Goal: Task Accomplishment & Management: Manage account settings

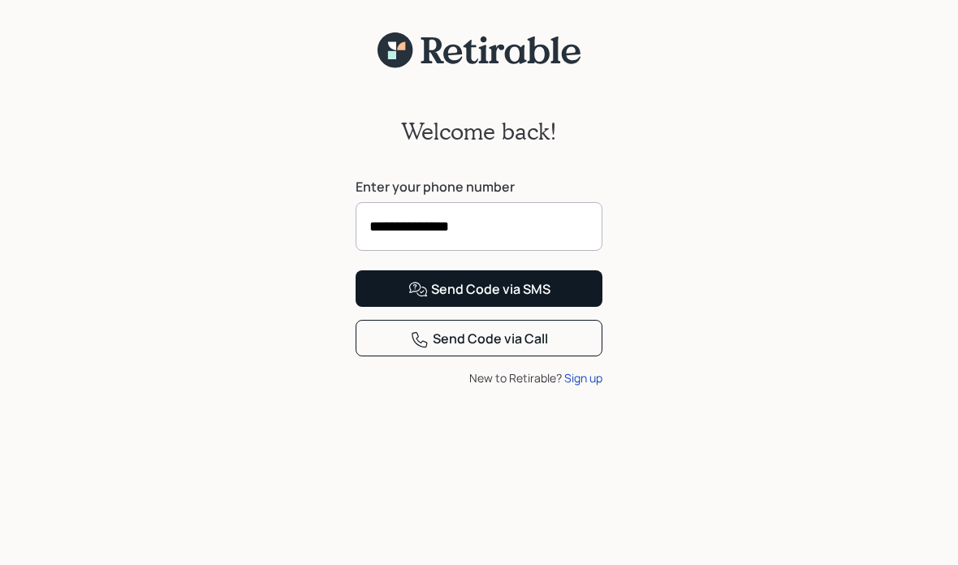
click at [558, 307] on button "Send Code via SMS" at bounding box center [479, 288] width 247 height 37
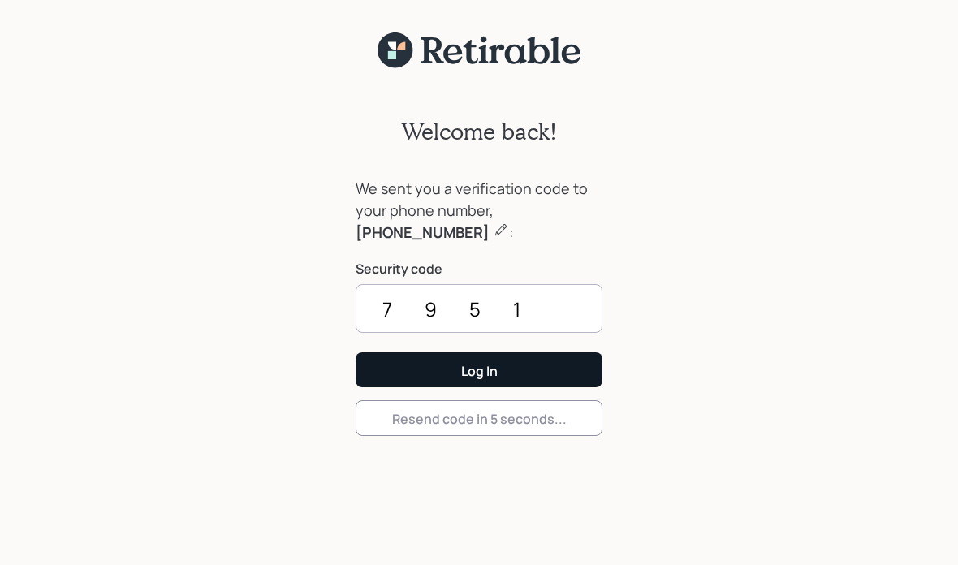
type input "7951"
click at [471, 366] on div "Log In" at bounding box center [479, 371] width 37 height 18
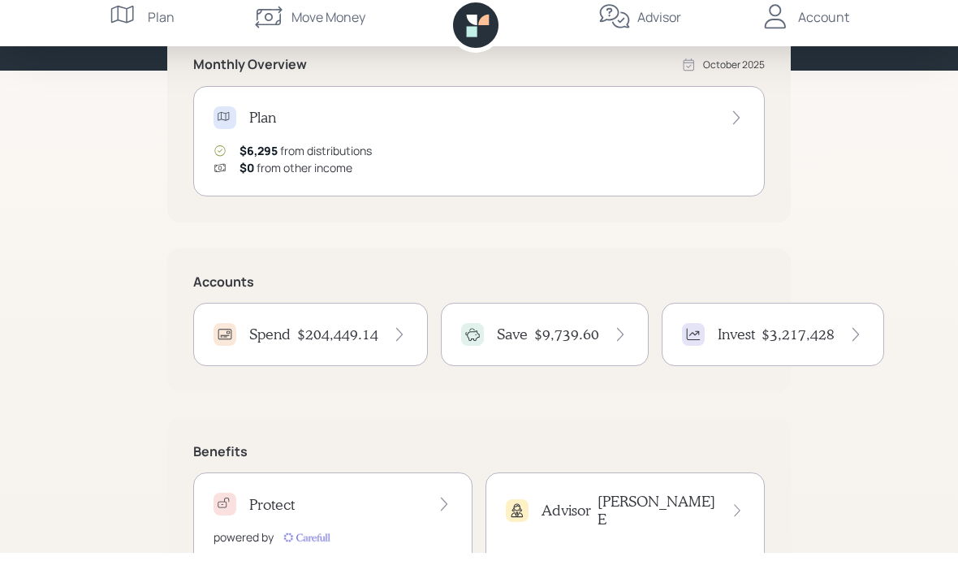
scroll to position [187, 0]
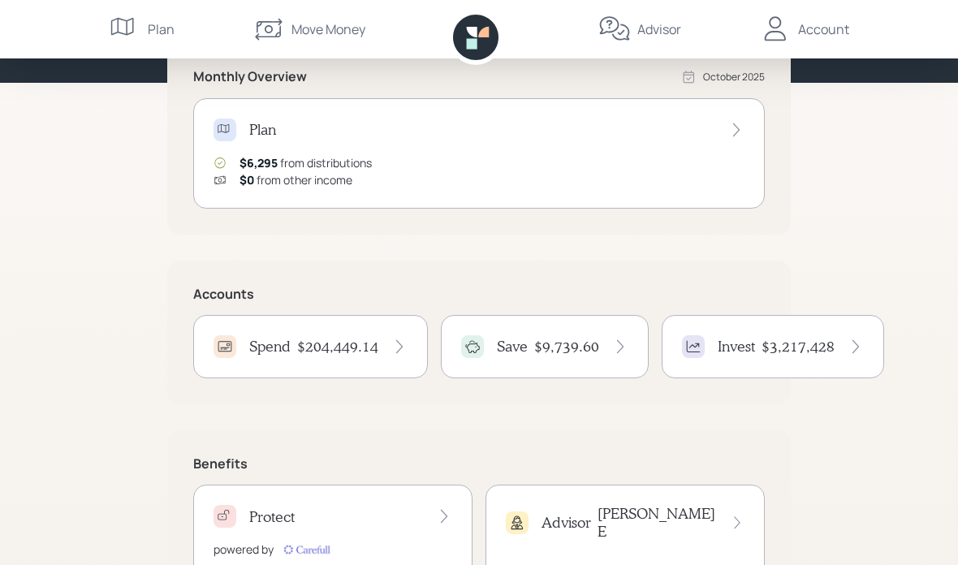
click at [363, 28] on div "Move Money" at bounding box center [329, 28] width 74 height 19
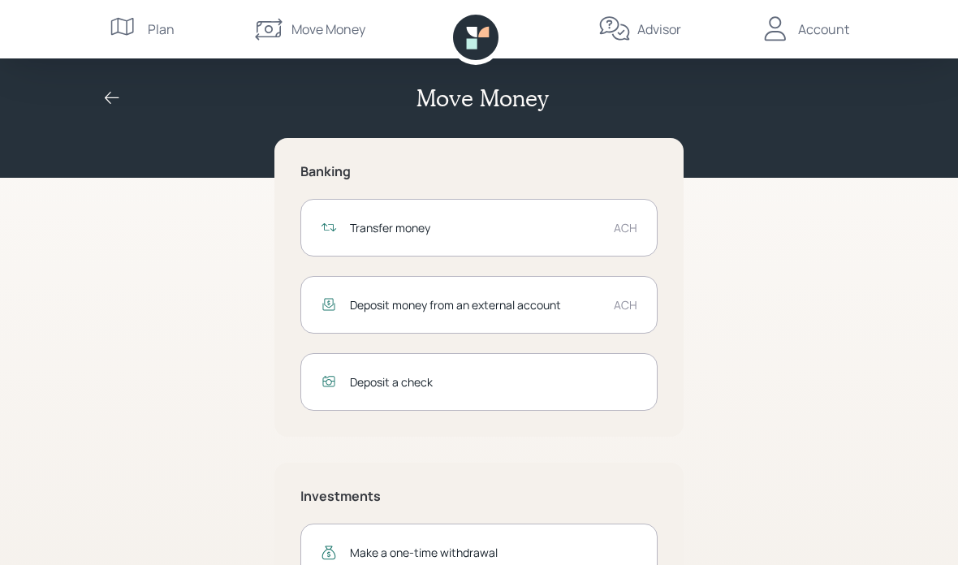
click at [616, 224] on div "ACH" at bounding box center [626, 227] width 24 height 17
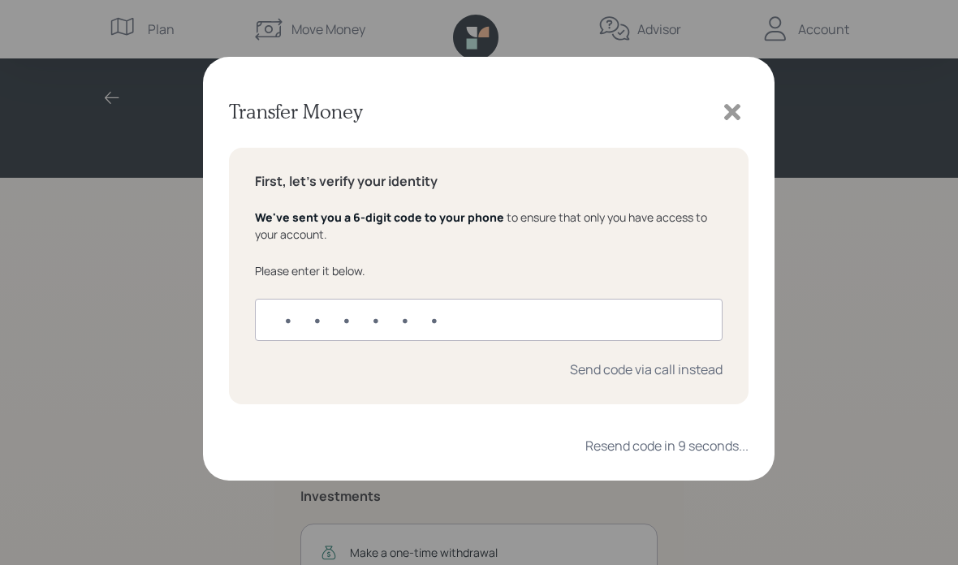
type input "249791"
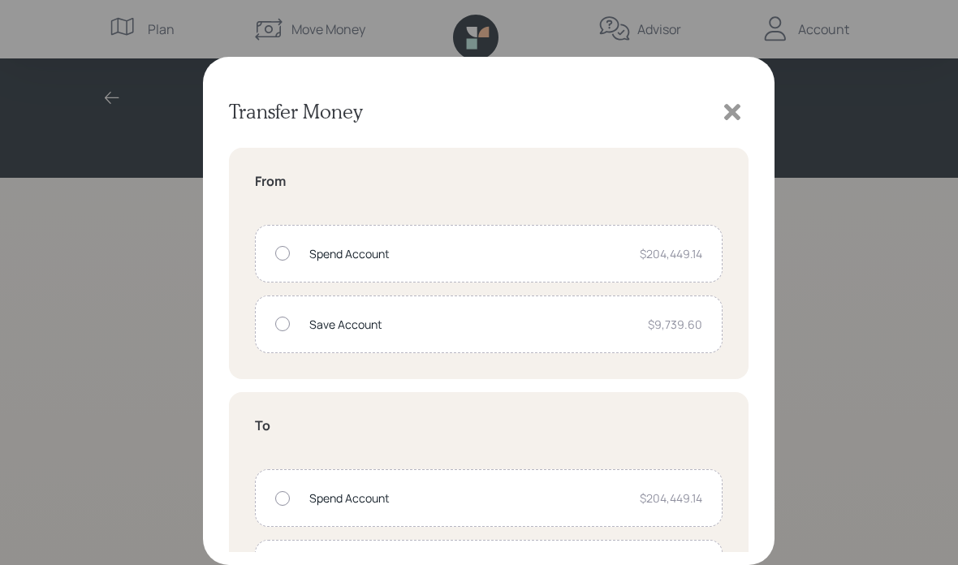
click at [283, 256] on div at bounding box center [282, 253] width 15 height 15
radio input "true"
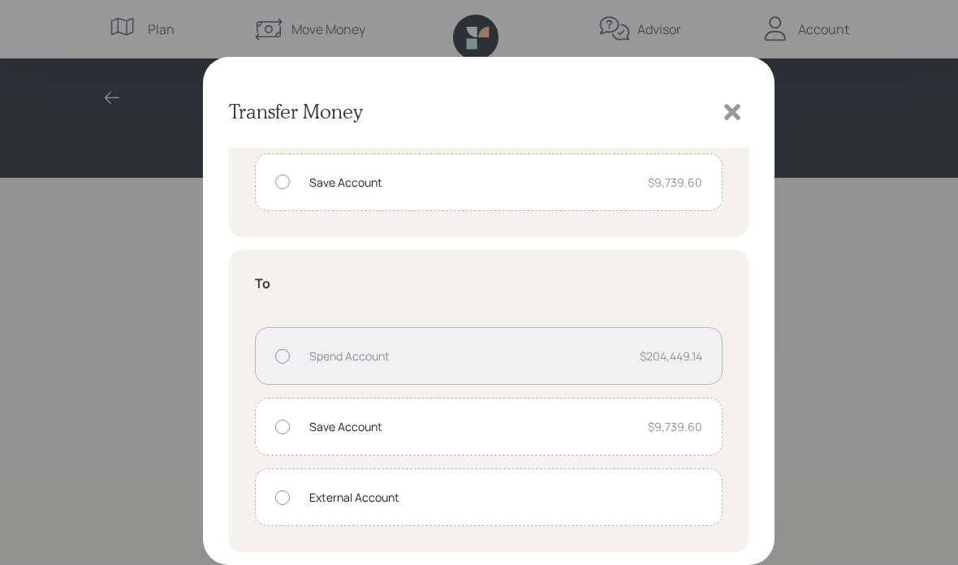
scroll to position [142, 0]
click at [284, 503] on div at bounding box center [282, 497] width 15 height 15
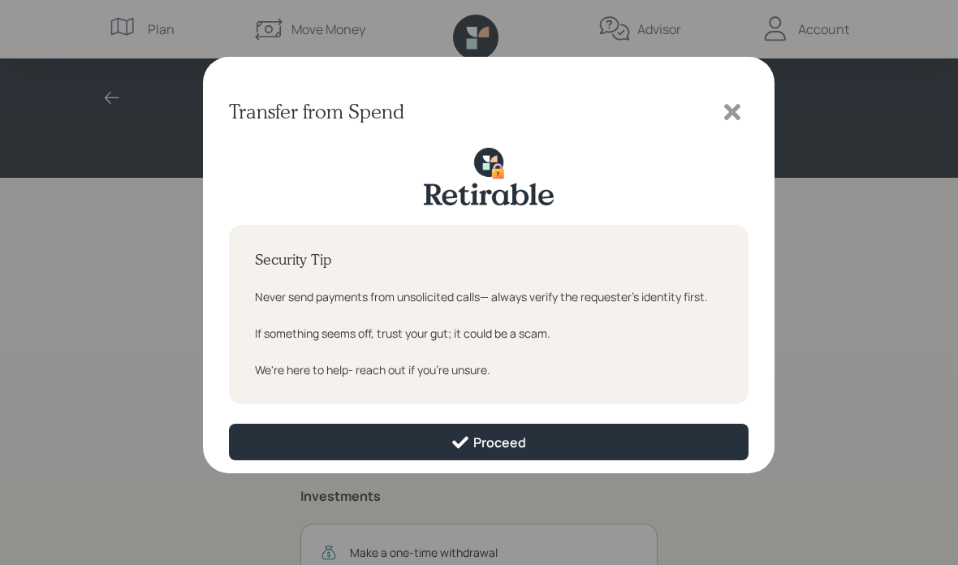
scroll to position [0, 0]
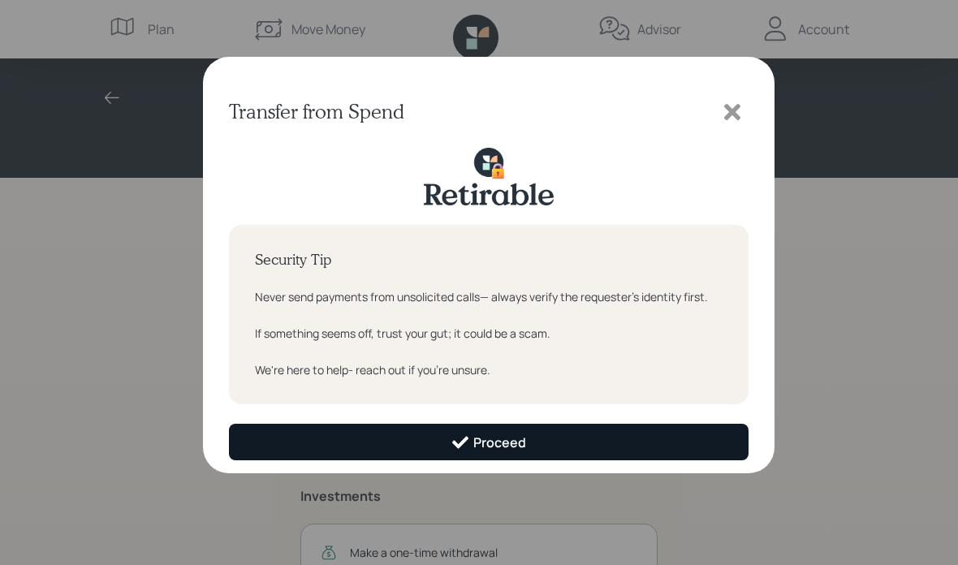
click at [542, 439] on button "Proceed" at bounding box center [489, 442] width 520 height 37
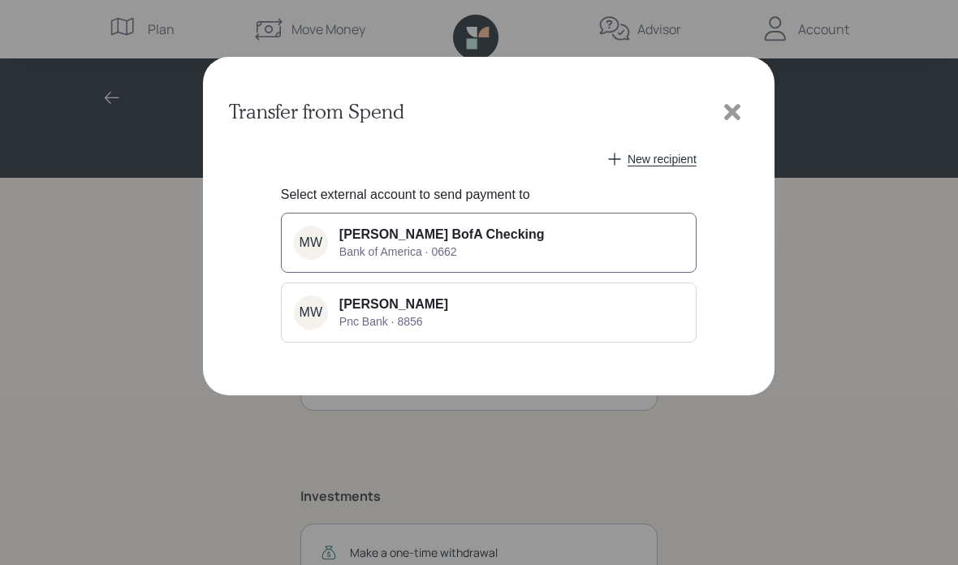
click at [612, 240] on button "MW [PERSON_NAME] BofA Checking Bank of America · 0662" at bounding box center [489, 243] width 416 height 60
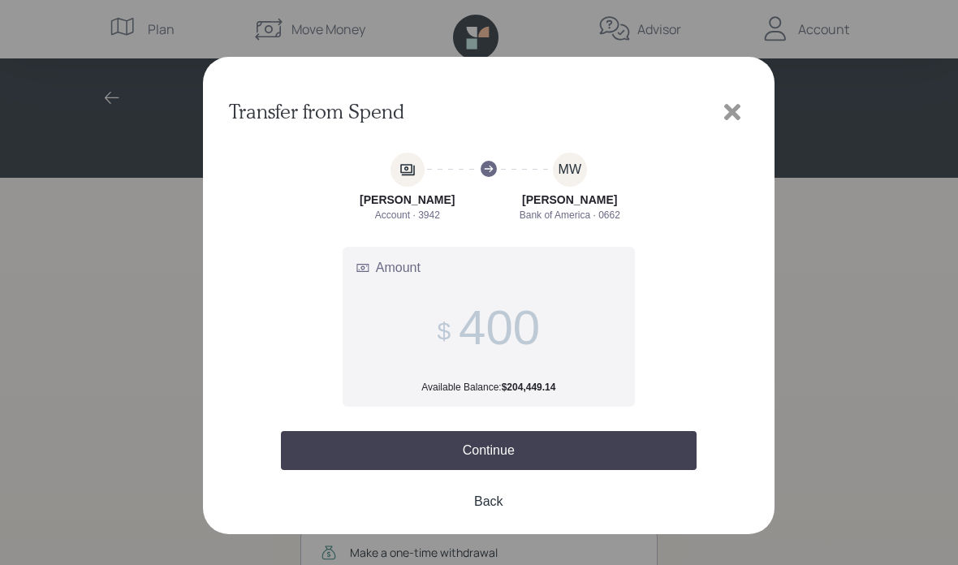
type input "4,000"
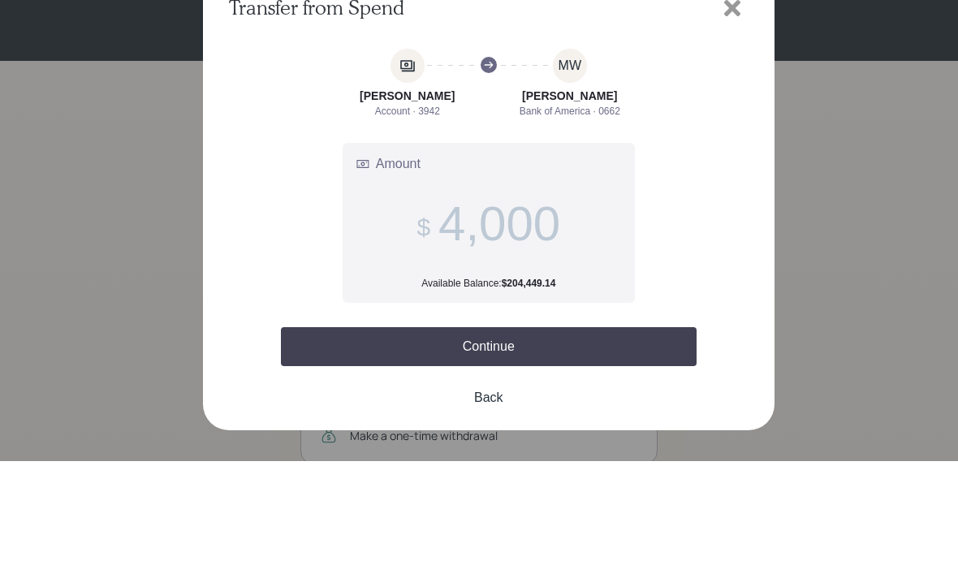
scroll to position [14, 0]
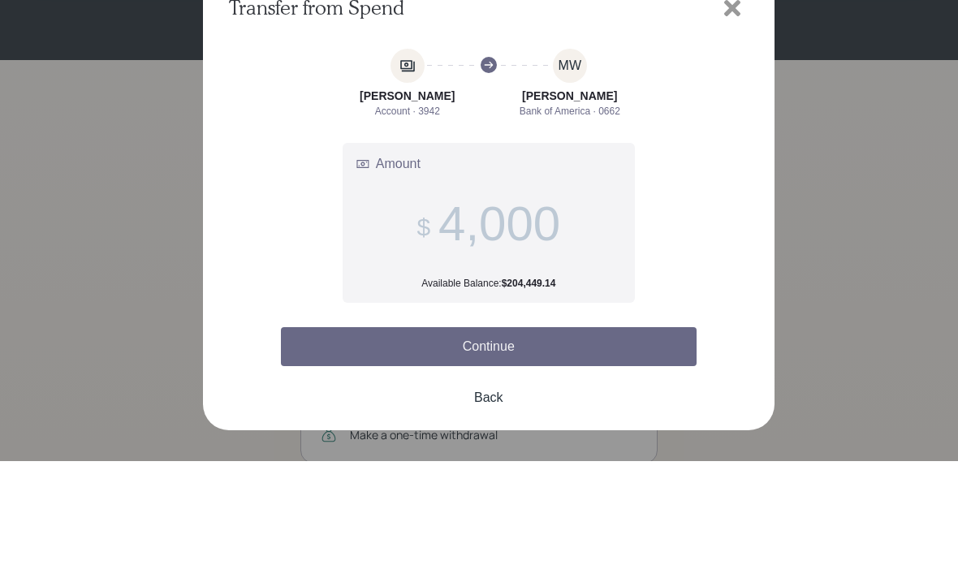
click at [503, 431] on button "Continue" at bounding box center [489, 450] width 416 height 39
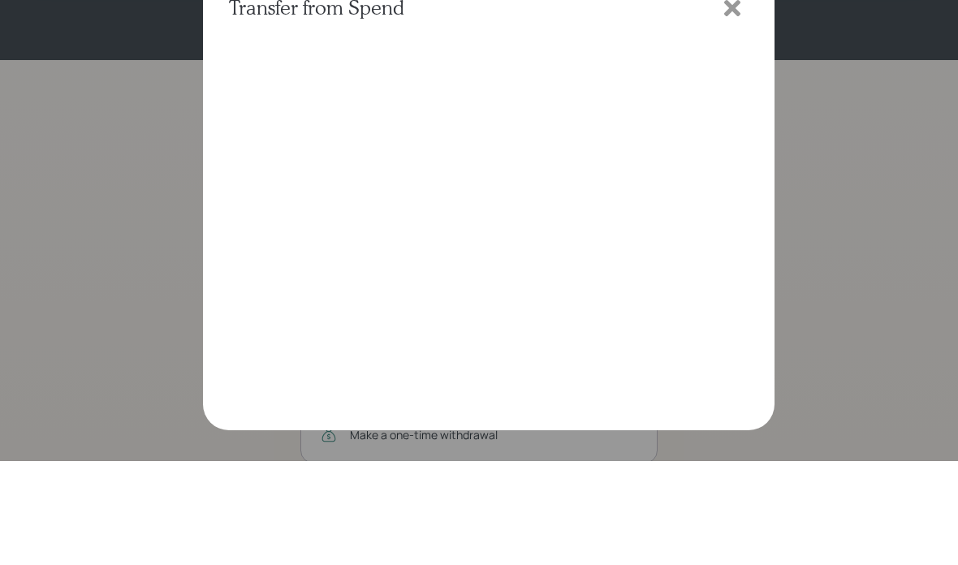
scroll to position [67, 0]
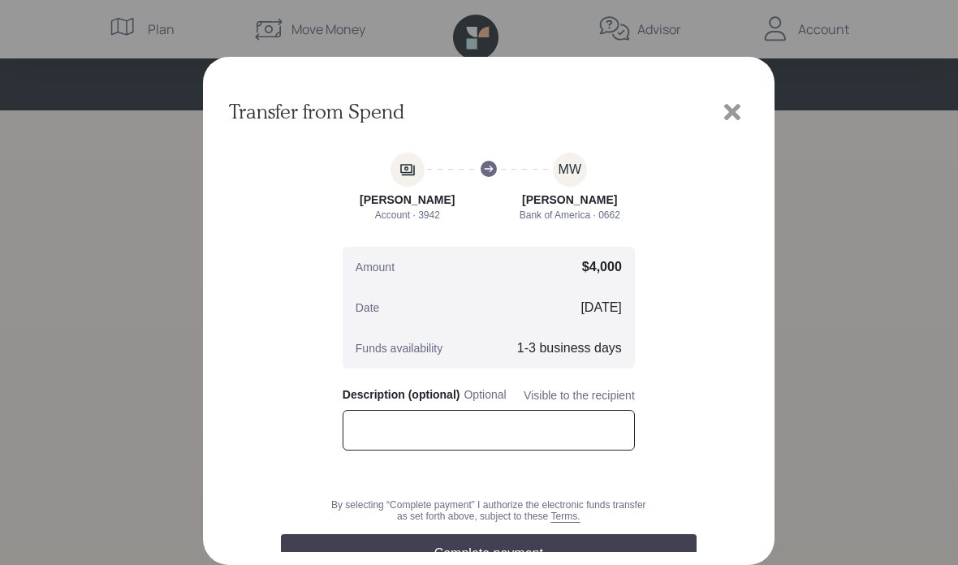
click at [472, 435] on input "text" at bounding box center [489, 430] width 292 height 41
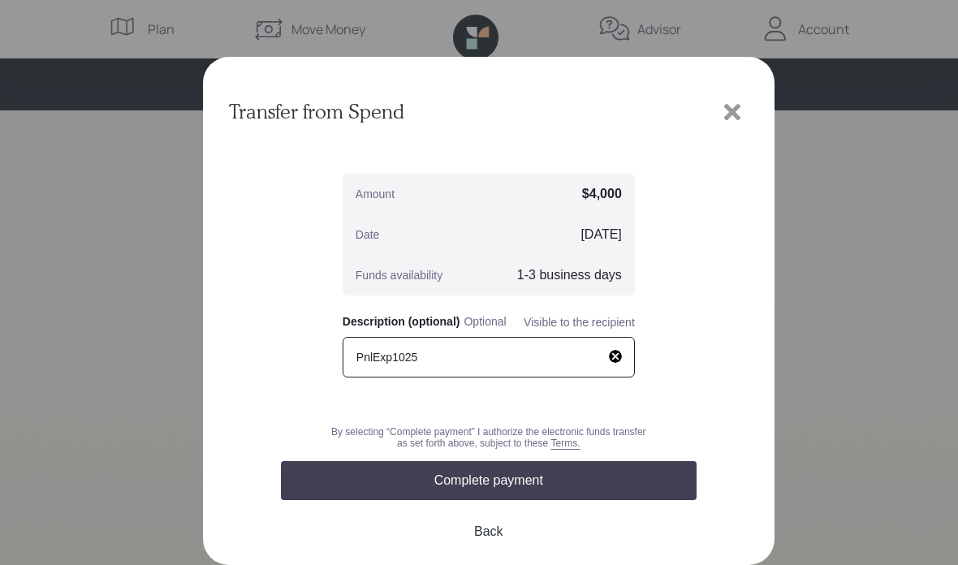
scroll to position [86, 0]
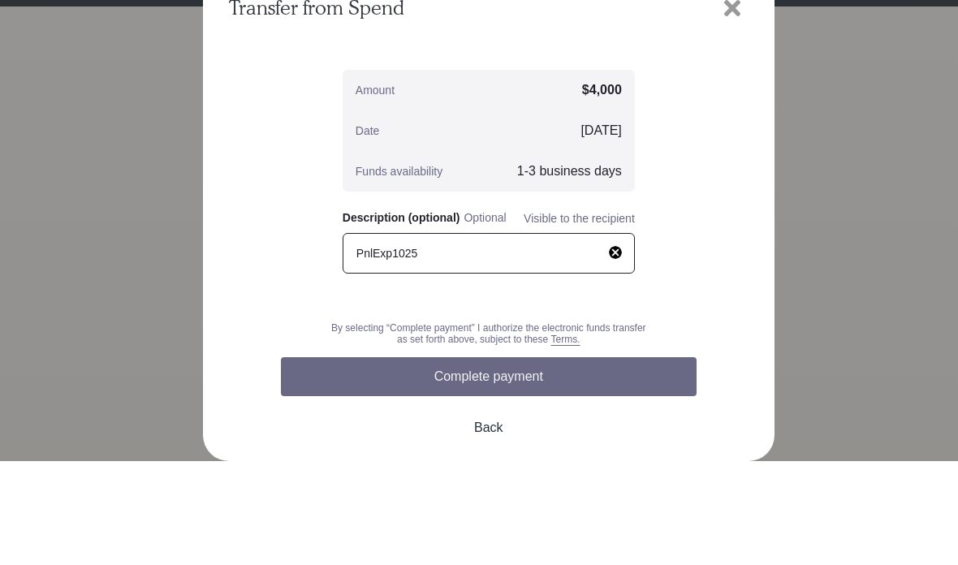
type input "PnlExp1025"
click at [477, 461] on button "Complete payment" at bounding box center [489, 480] width 416 height 39
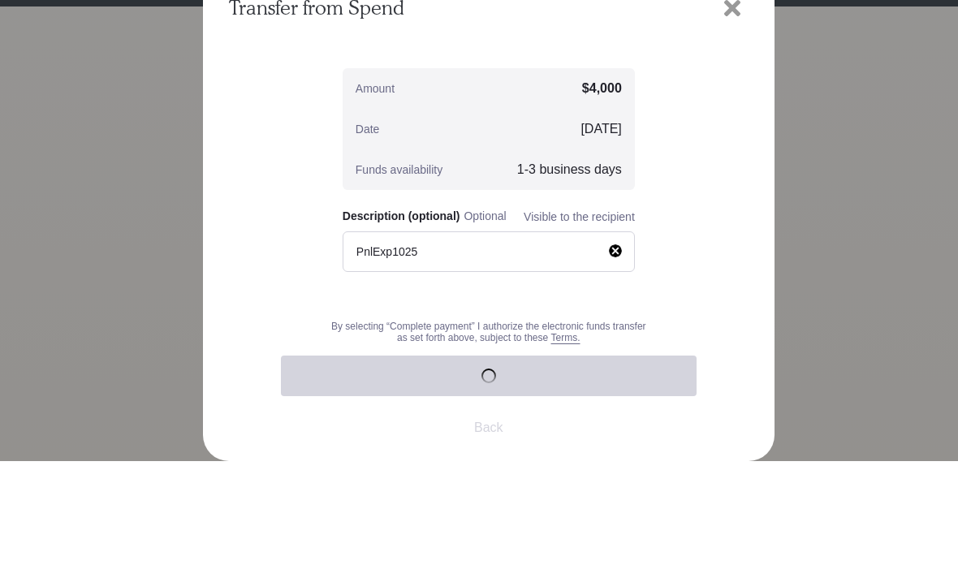
scroll to position [70, 0]
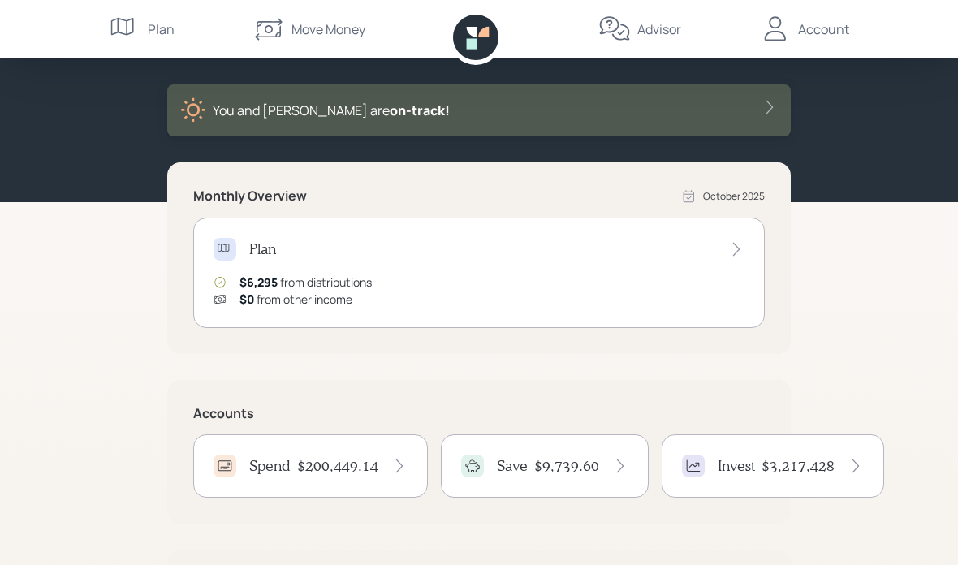
click at [318, 40] on div "Move Money" at bounding box center [309, 29] width 113 height 58
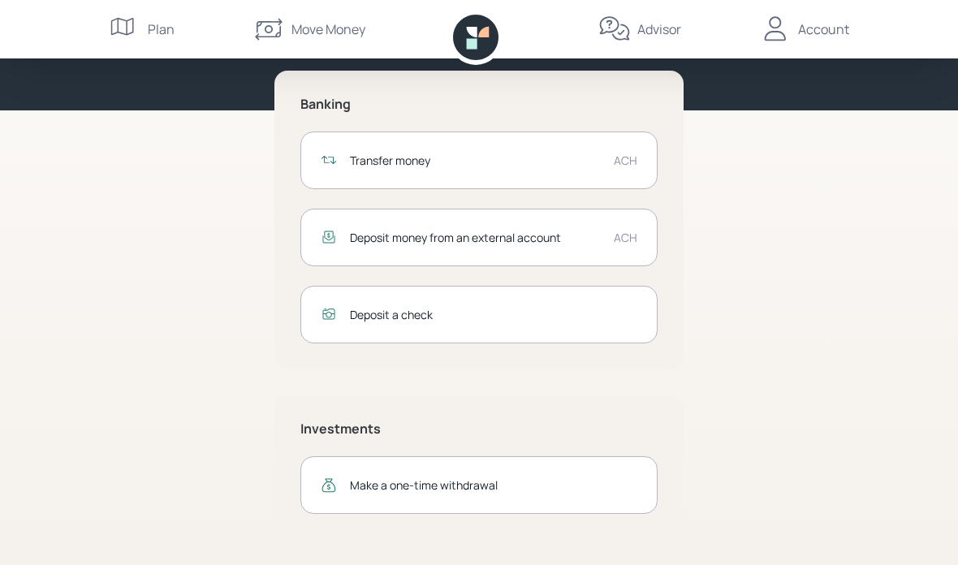
click at [600, 162] on div "Transfer money" at bounding box center [475, 160] width 251 height 17
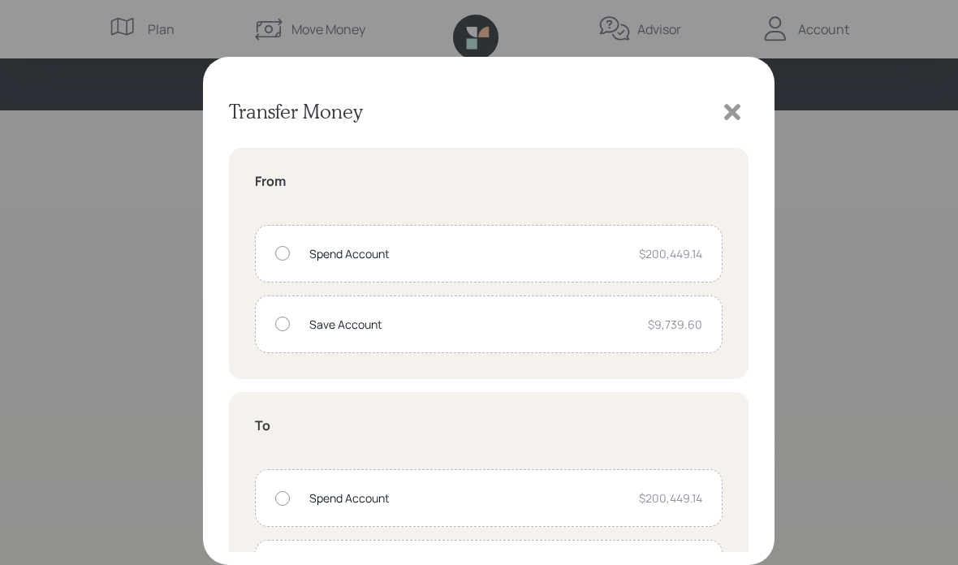
click at [282, 253] on div at bounding box center [282, 253] width 15 height 15
radio input "true"
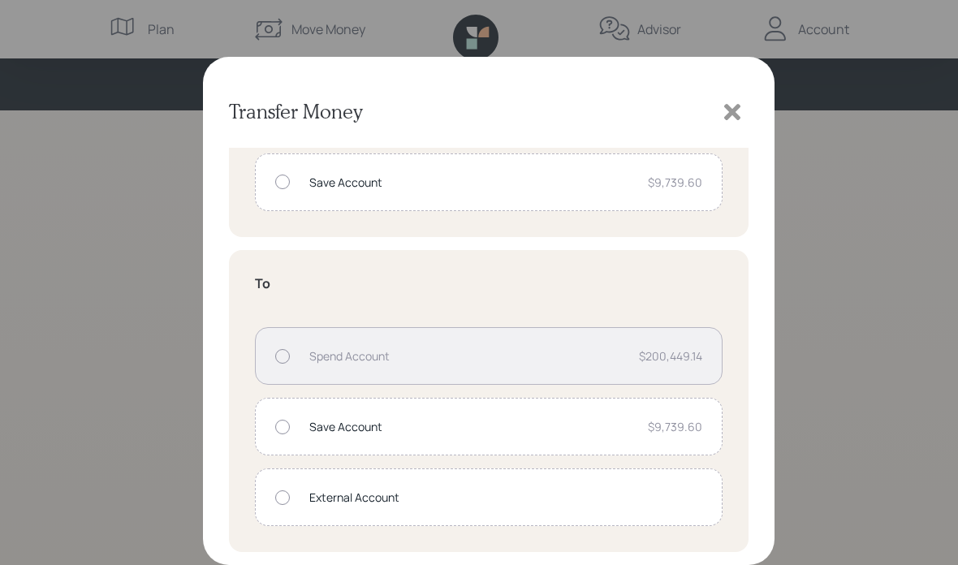
scroll to position [142, 0]
click at [288, 495] on div at bounding box center [282, 497] width 15 height 15
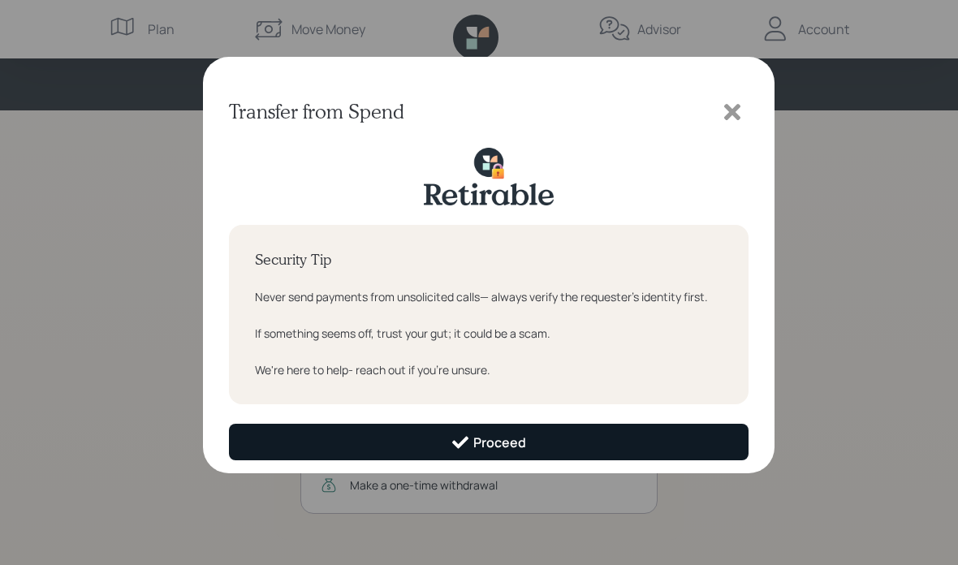
click at [523, 443] on div "Proceed" at bounding box center [489, 442] width 76 height 19
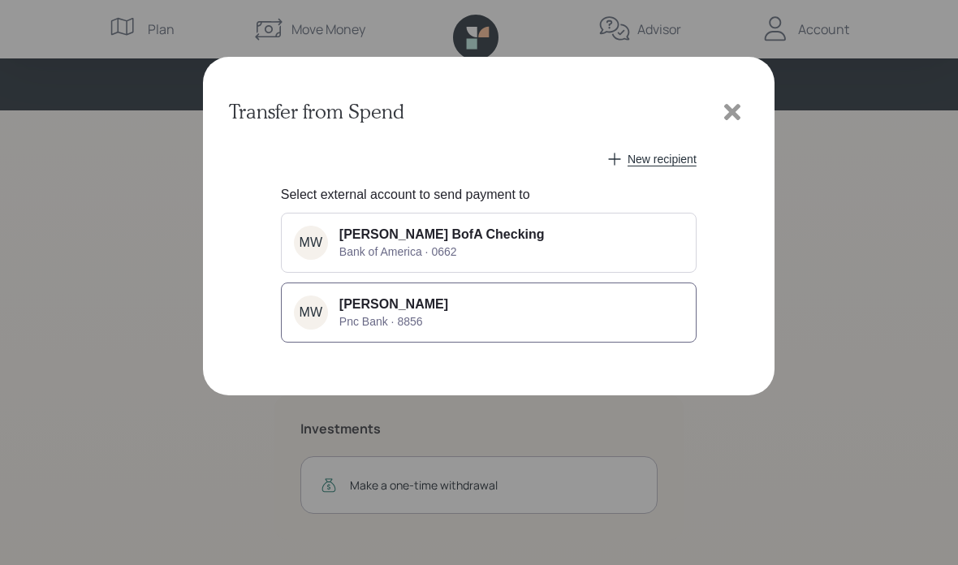
click at [408, 313] on div "[PERSON_NAME] Pnc Bank · 8856" at bounding box center [393, 312] width 109 height 31
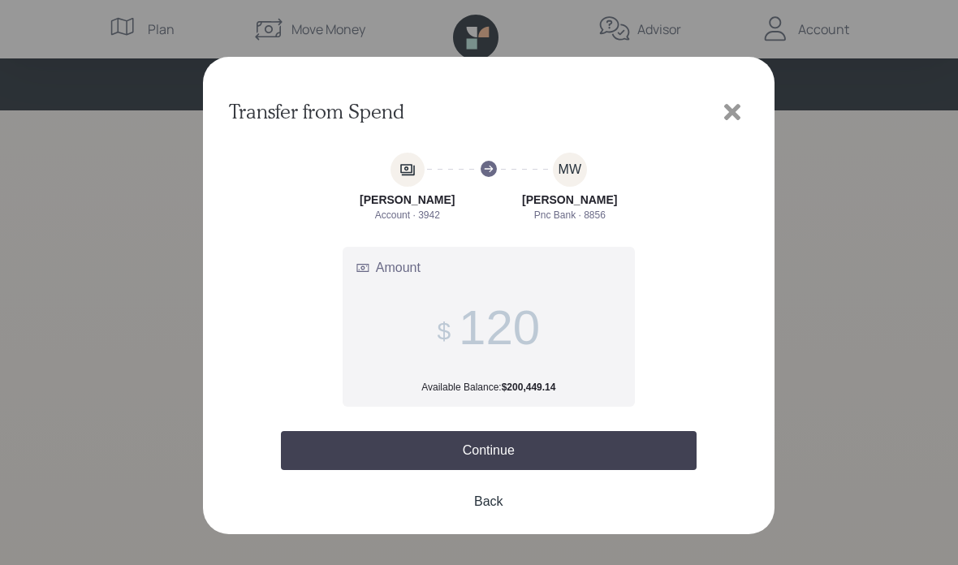
type input "1,200"
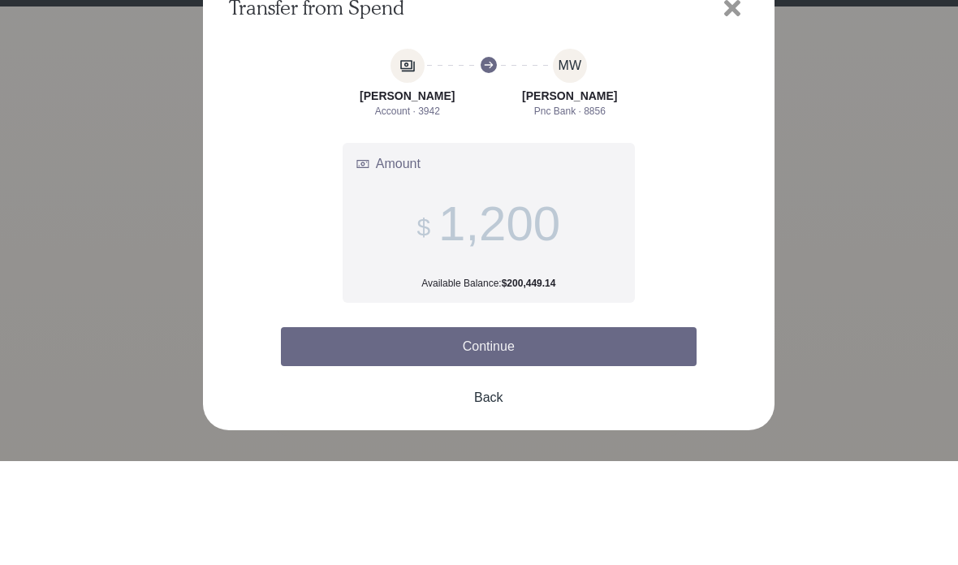
click at [546, 431] on button "Continue" at bounding box center [489, 450] width 416 height 39
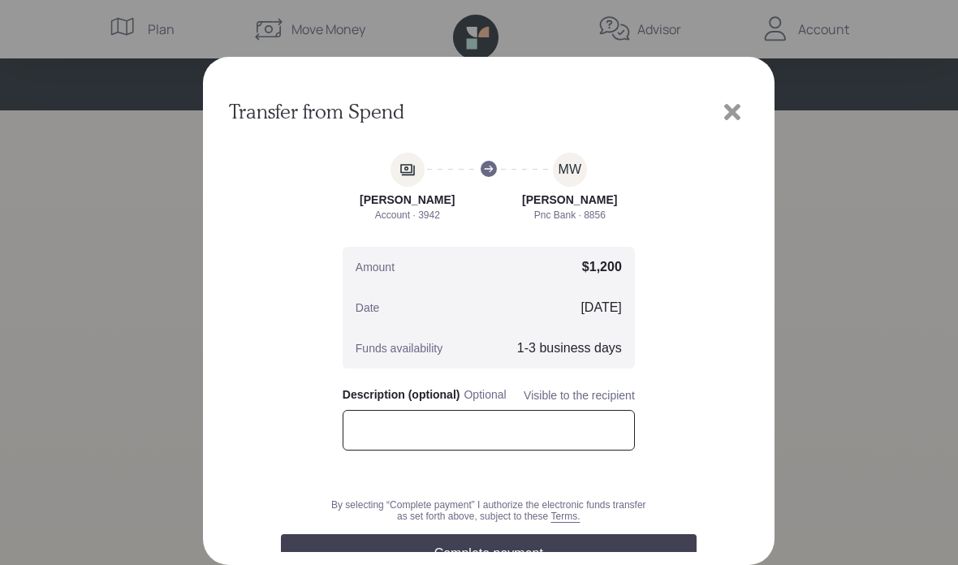
click at [402, 439] on input "text" at bounding box center [489, 430] width 292 height 41
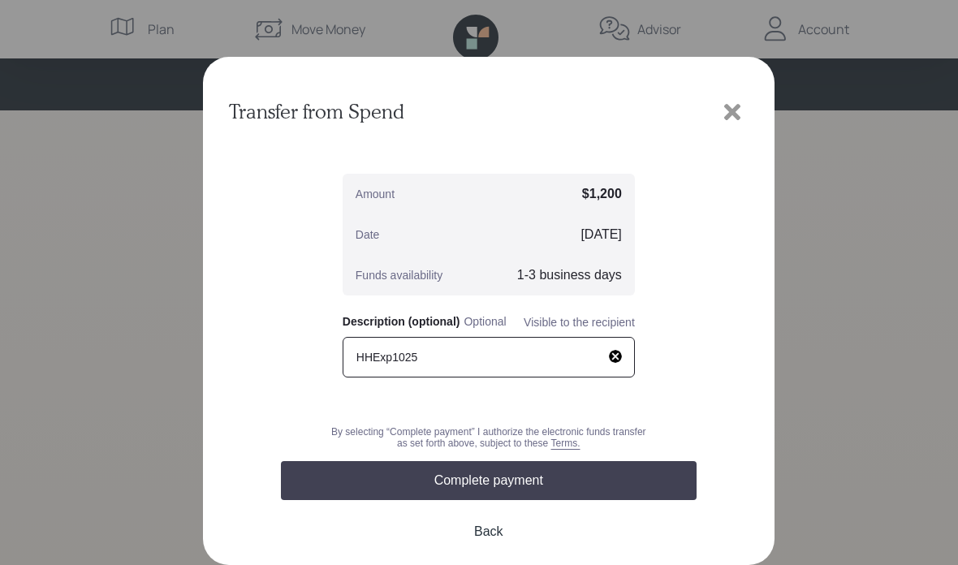
scroll to position [86, 0]
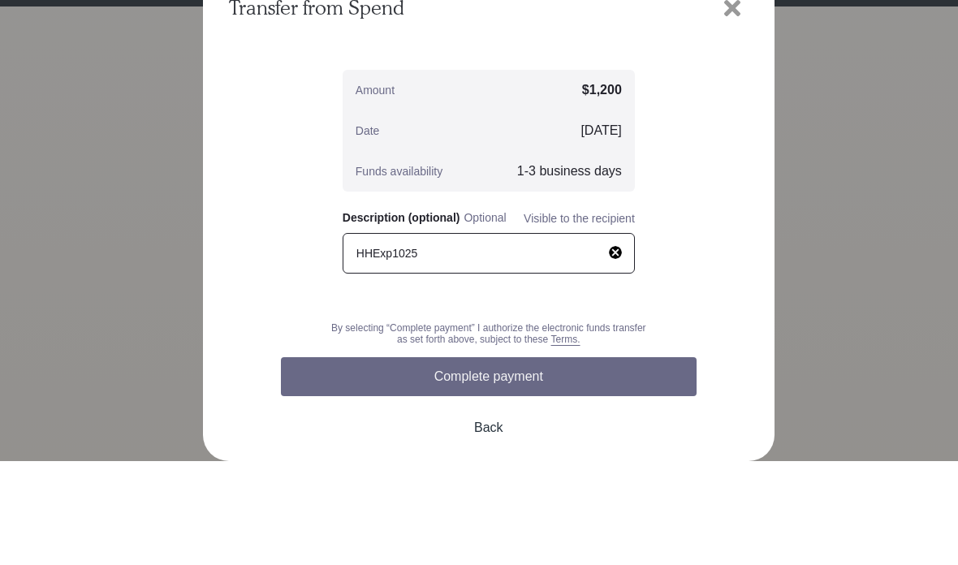
type input "HHExp1025"
click at [520, 461] on button "Complete payment" at bounding box center [489, 480] width 416 height 39
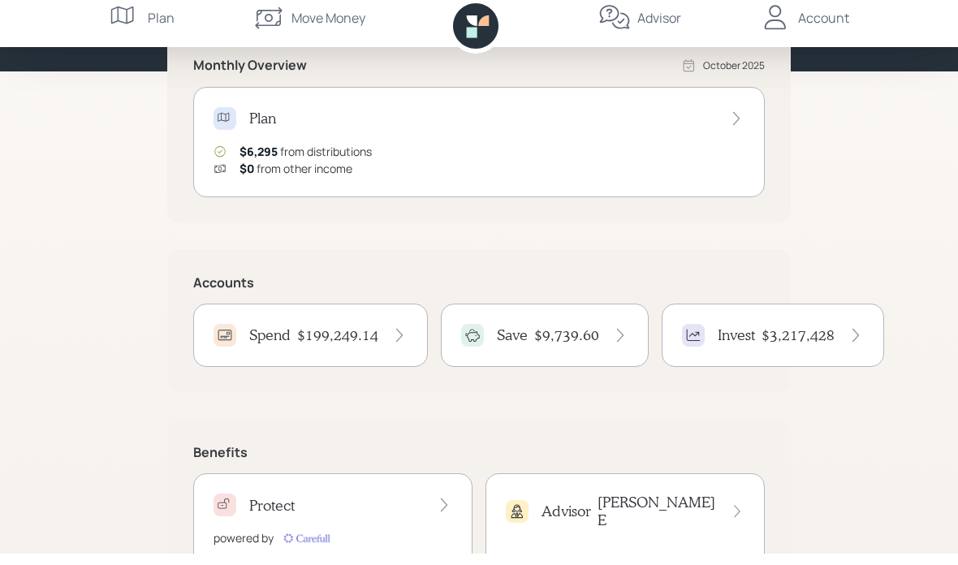
scroll to position [187, 0]
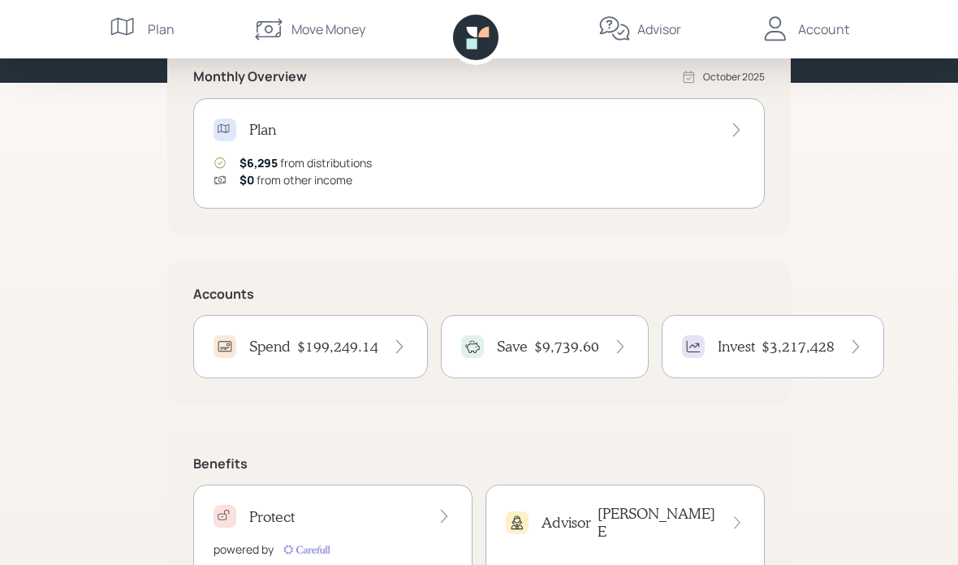
click at [554, 338] on h4 "$9,739.60" at bounding box center [566, 347] width 65 height 18
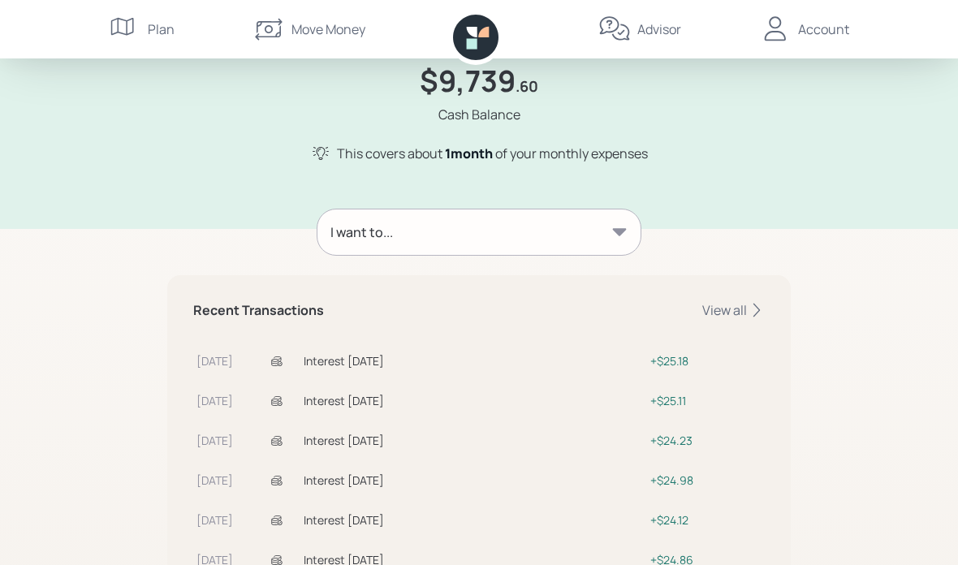
scroll to position [93, 0]
click at [735, 306] on div "View all" at bounding box center [733, 311] width 63 height 18
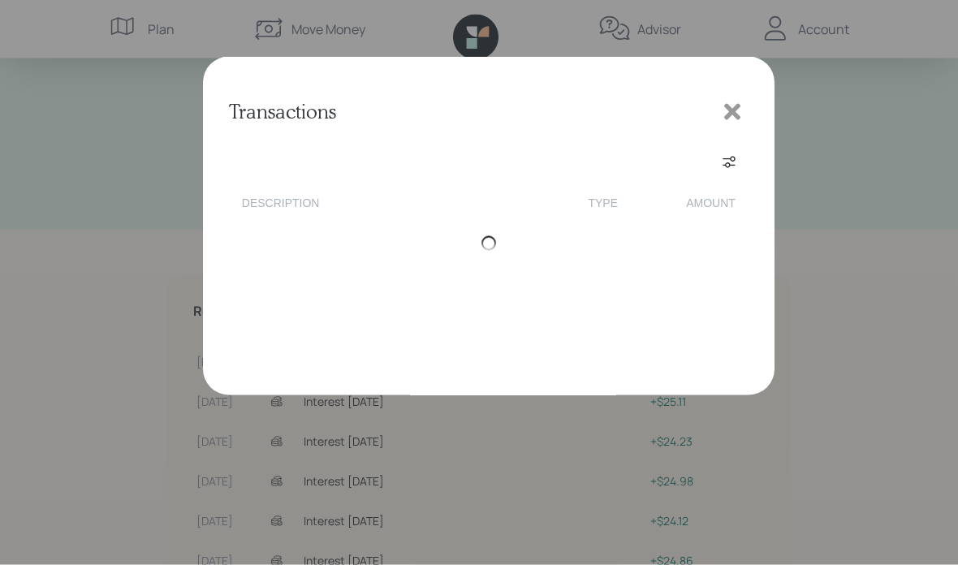
scroll to position [93, 0]
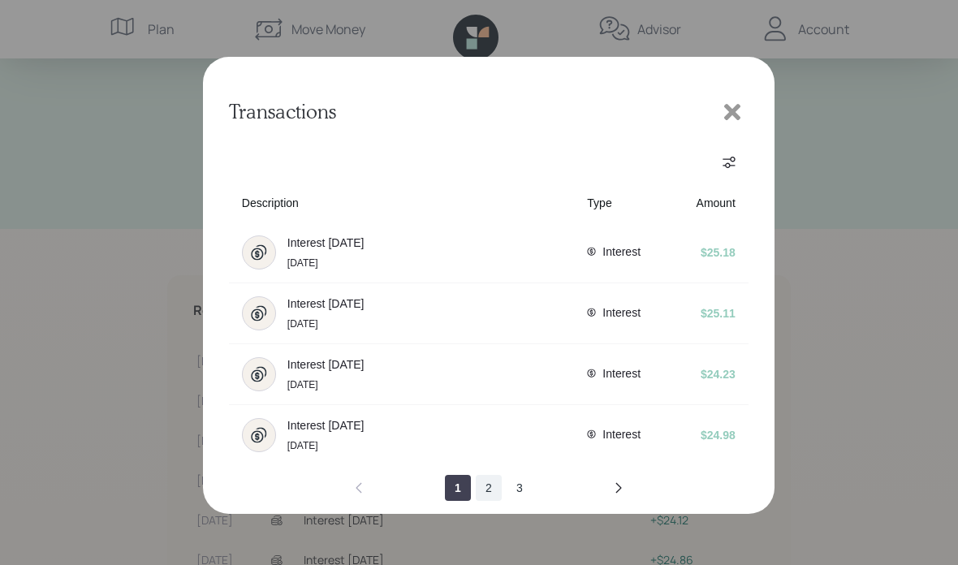
click at [497, 490] on button "2" at bounding box center [489, 488] width 26 height 26
click at [522, 493] on button "3" at bounding box center [520, 488] width 26 height 26
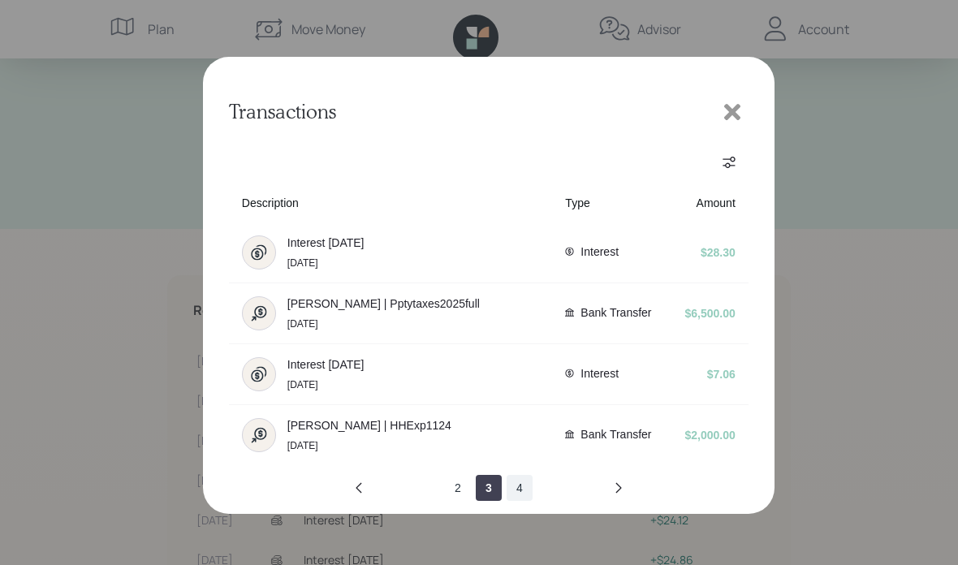
click at [526, 492] on button "4" at bounding box center [520, 488] width 26 height 26
click at [367, 490] on button "previous page" at bounding box center [359, 488] width 26 height 26
click at [622, 482] on button "next page" at bounding box center [619, 488] width 26 height 26
click at [522, 501] on button "5" at bounding box center [520, 488] width 26 height 26
click at [369, 482] on button "previous page" at bounding box center [359, 488] width 26 height 26
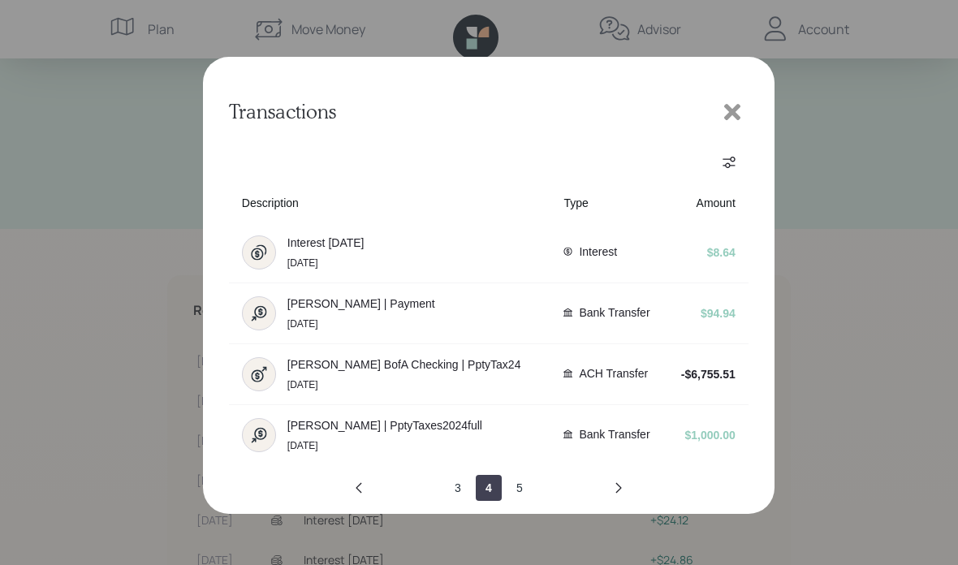
click at [735, 108] on icon at bounding box center [732, 112] width 16 height 16
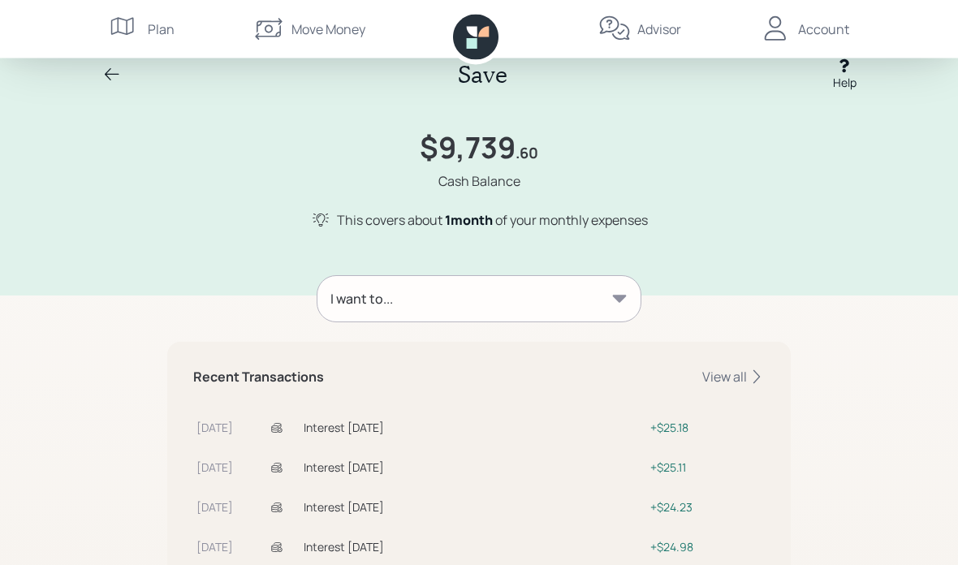
scroll to position [0, 0]
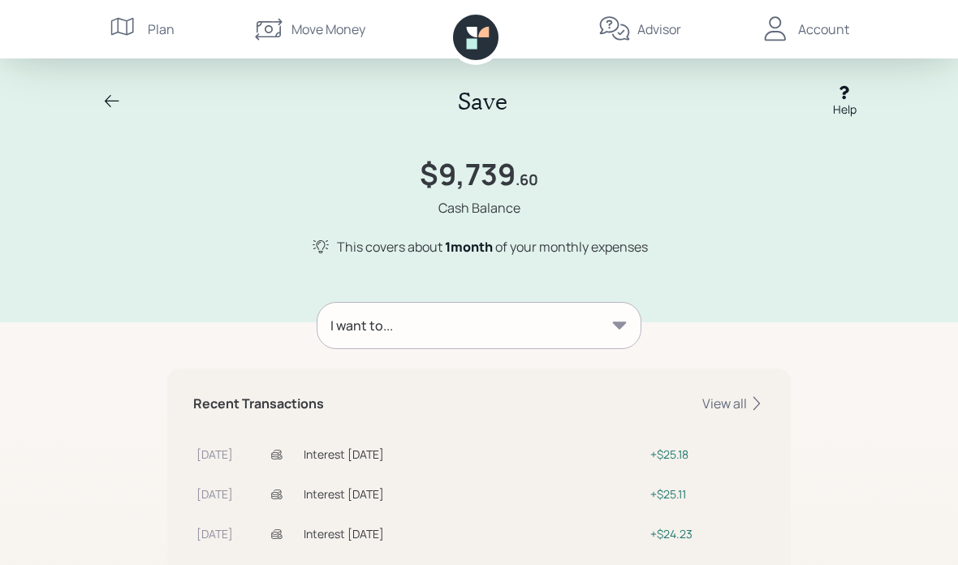
click at [818, 31] on div "Account" at bounding box center [823, 28] width 51 height 19
